Goal: Task Accomplishment & Management: Use online tool/utility

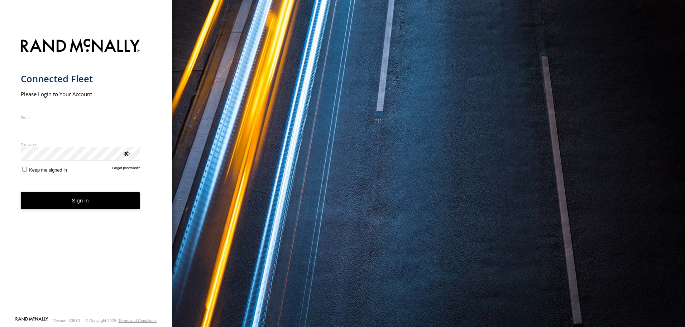
type input "**********"
click at [86, 210] on form "**********" at bounding box center [86, 174] width 131 height 281
click at [79, 201] on button "Sign in" at bounding box center [80, 201] width 119 height 18
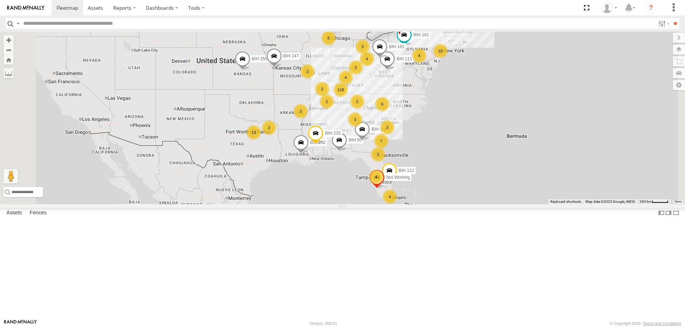
click at [0, 0] on div "Asset Current Location" at bounding box center [0, 0] width 0 height 0
click at [0, 0] on span "Asset" at bounding box center [0, 0] width 0 height 0
click at [0, 0] on span at bounding box center [0, 0] width 0 height 0
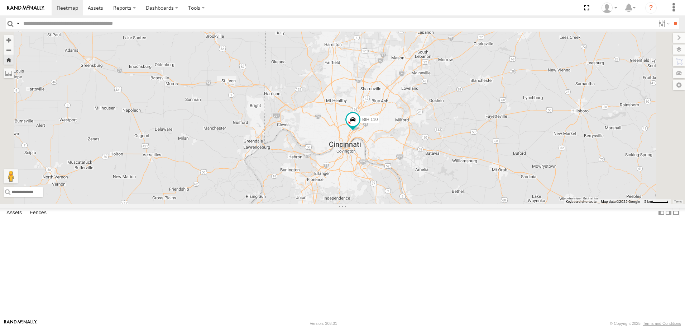
scroll to position [1183, 0]
click at [0, 0] on span at bounding box center [0, 0] width 0 height 0
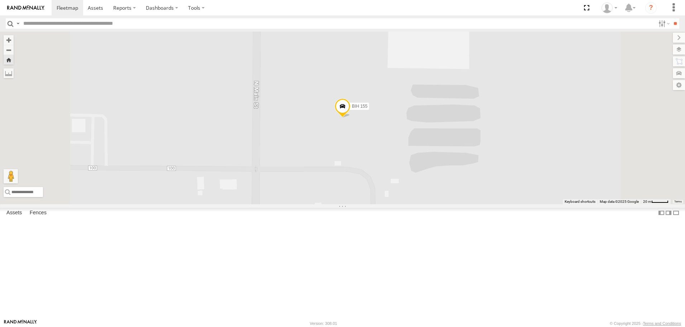
scroll to position [1219, 0]
click at [0, 0] on span at bounding box center [0, 0] width 0 height 0
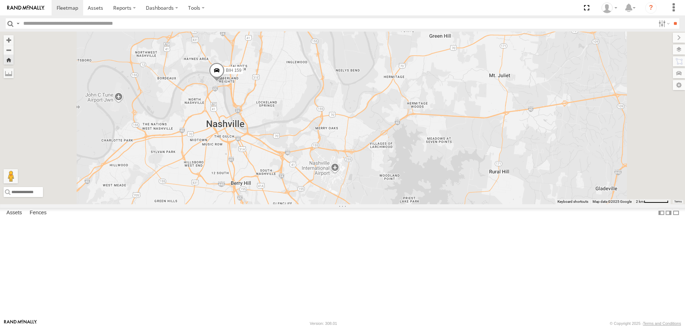
click at [0, 0] on span at bounding box center [0, 0] width 0 height 0
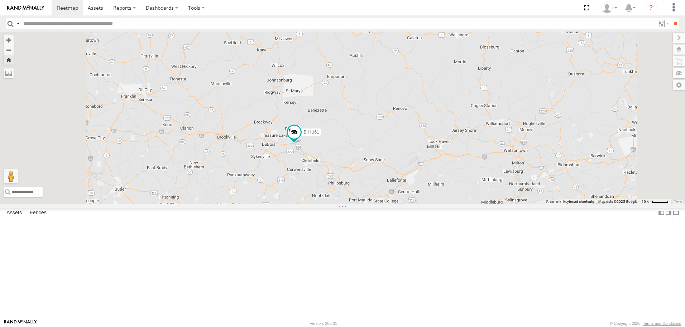
scroll to position [1505, 0]
click at [0, 0] on span at bounding box center [0, 0] width 0 height 0
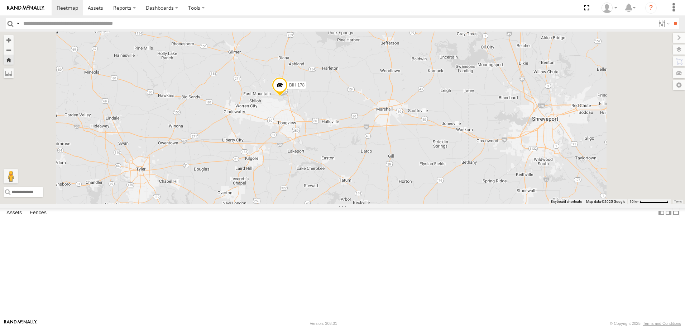
scroll to position [1756, 0]
click at [0, 0] on span at bounding box center [0, 0] width 0 height 0
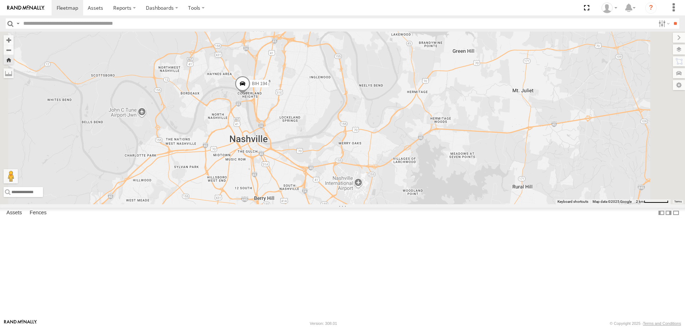
scroll to position [2151, 0]
click at [0, 0] on span at bounding box center [0, 0] width 0 height 0
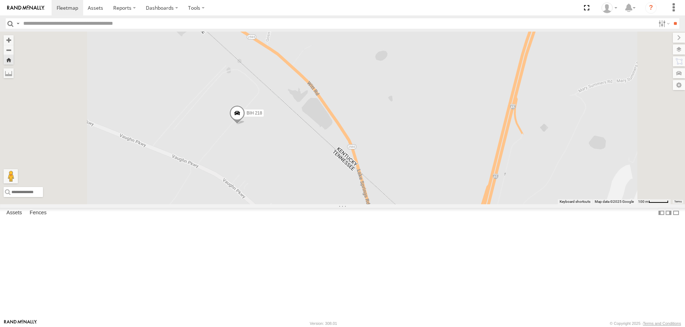
scroll to position [2473, 0]
click at [0, 0] on span at bounding box center [0, 0] width 0 height 0
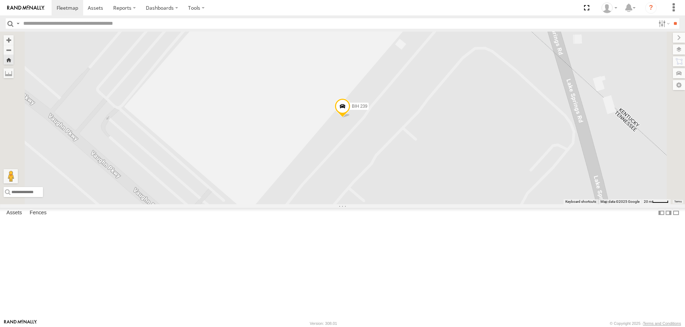
scroll to position [2760, 0]
click at [0, 0] on span at bounding box center [0, 0] width 0 height 0
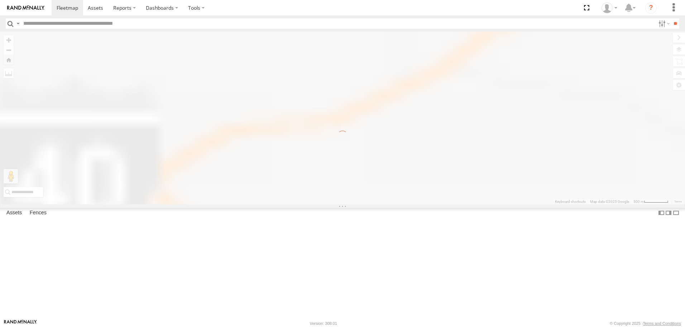
scroll to position [0, 0]
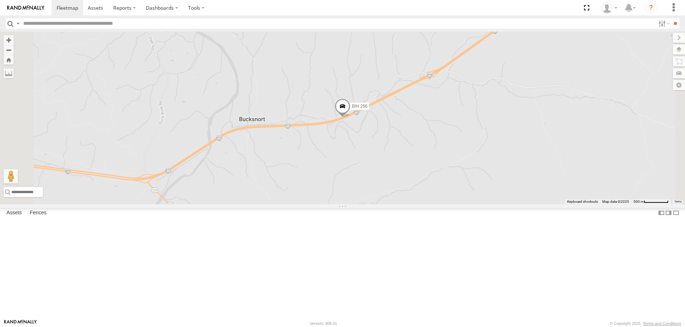
scroll to position [1828, 0]
